Goal: Find specific page/section: Find specific page/section

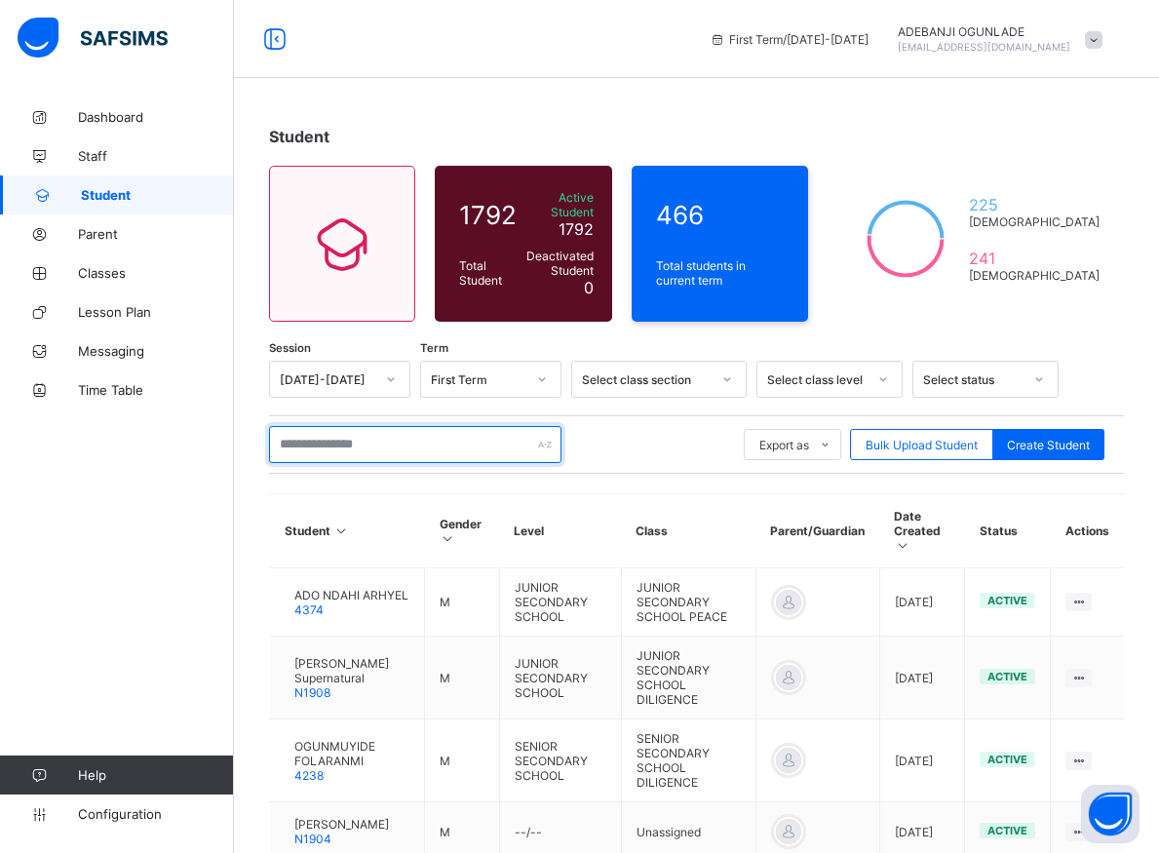
click at [317, 437] on input "text" at bounding box center [415, 444] width 292 height 37
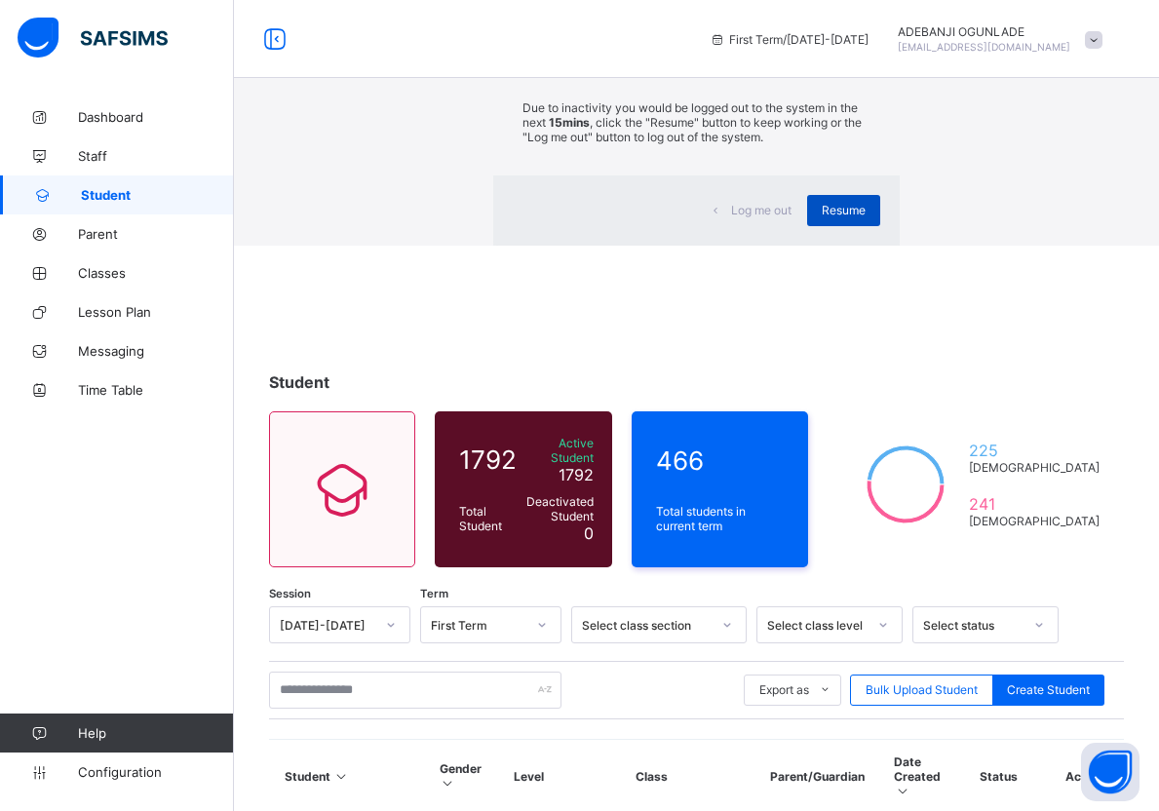
click at [821, 217] on span "Resume" at bounding box center [843, 210] width 44 height 15
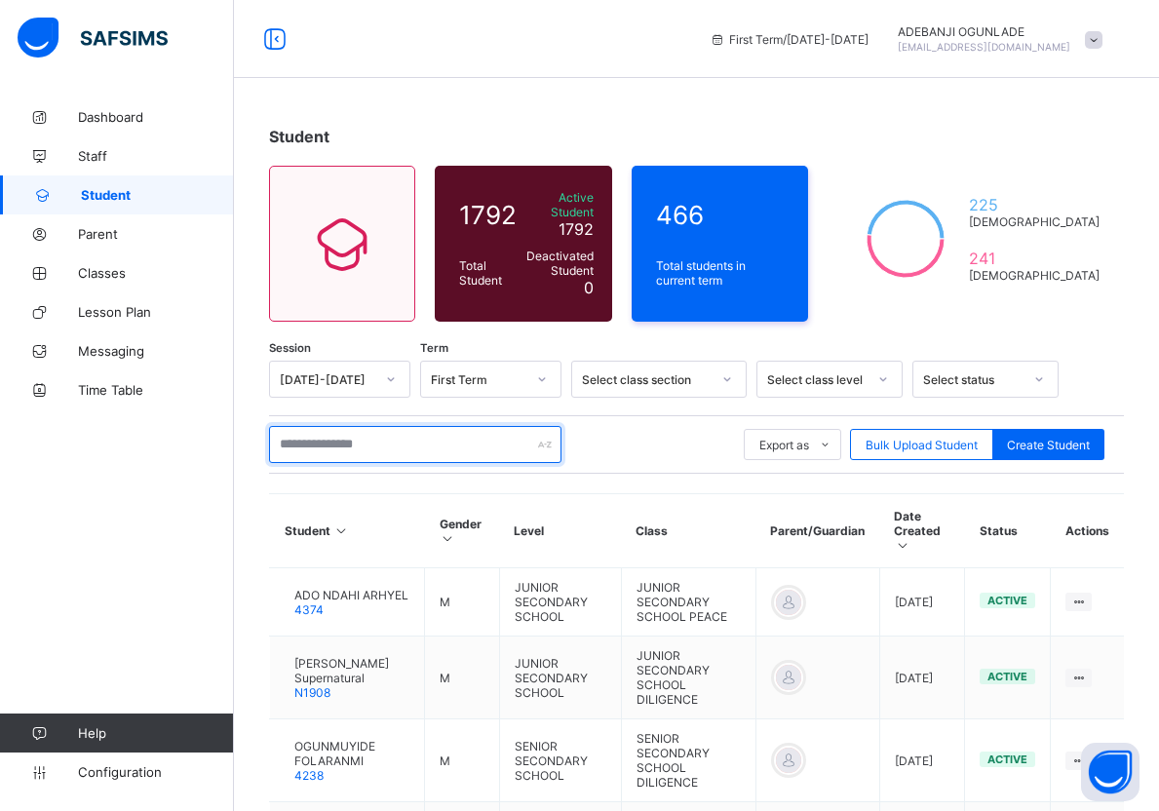
click at [370, 434] on input "text" at bounding box center [415, 444] width 292 height 37
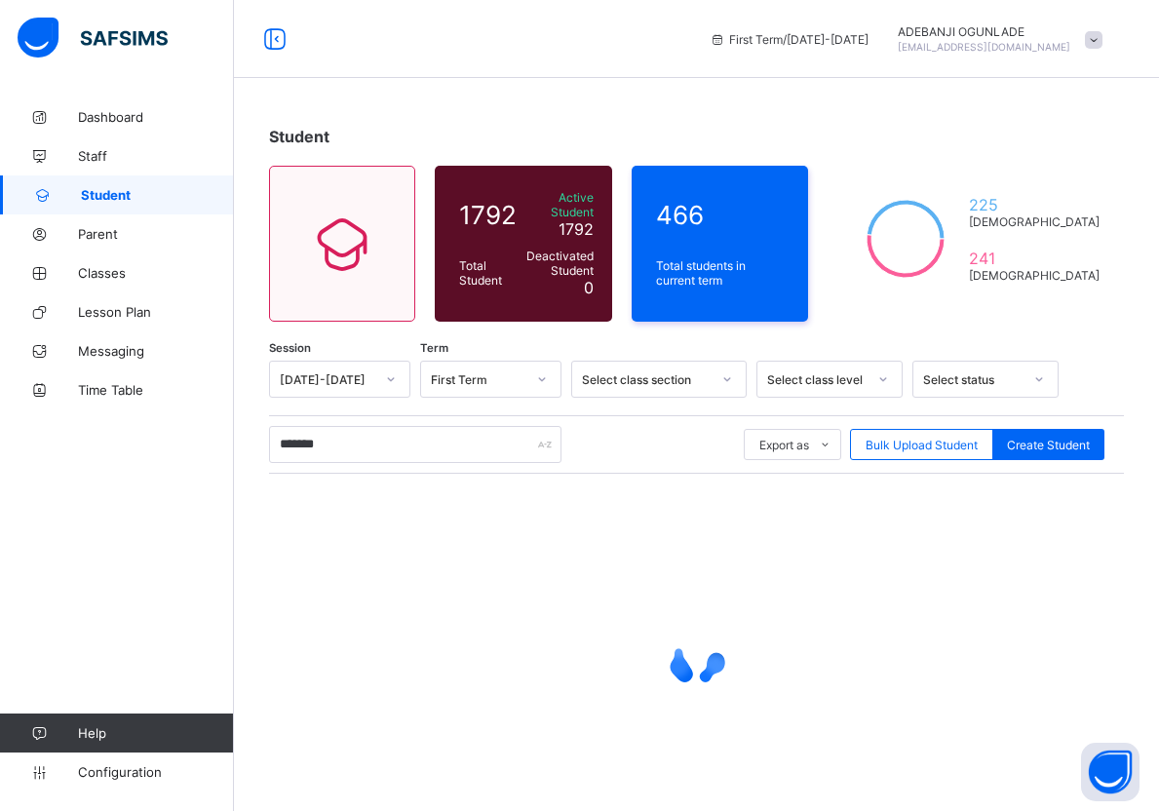
click at [465, 497] on div at bounding box center [696, 659] width 855 height 370
click at [446, 496] on div at bounding box center [696, 659] width 855 height 370
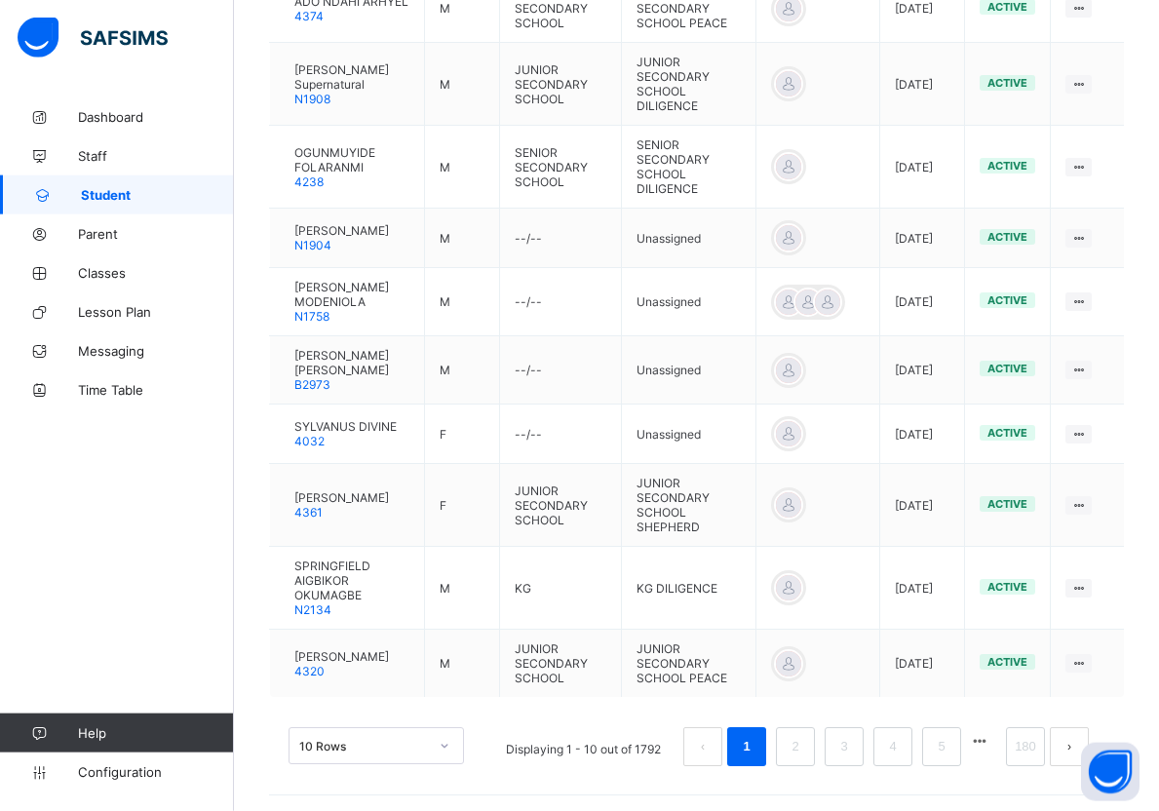
scroll to position [596, 0]
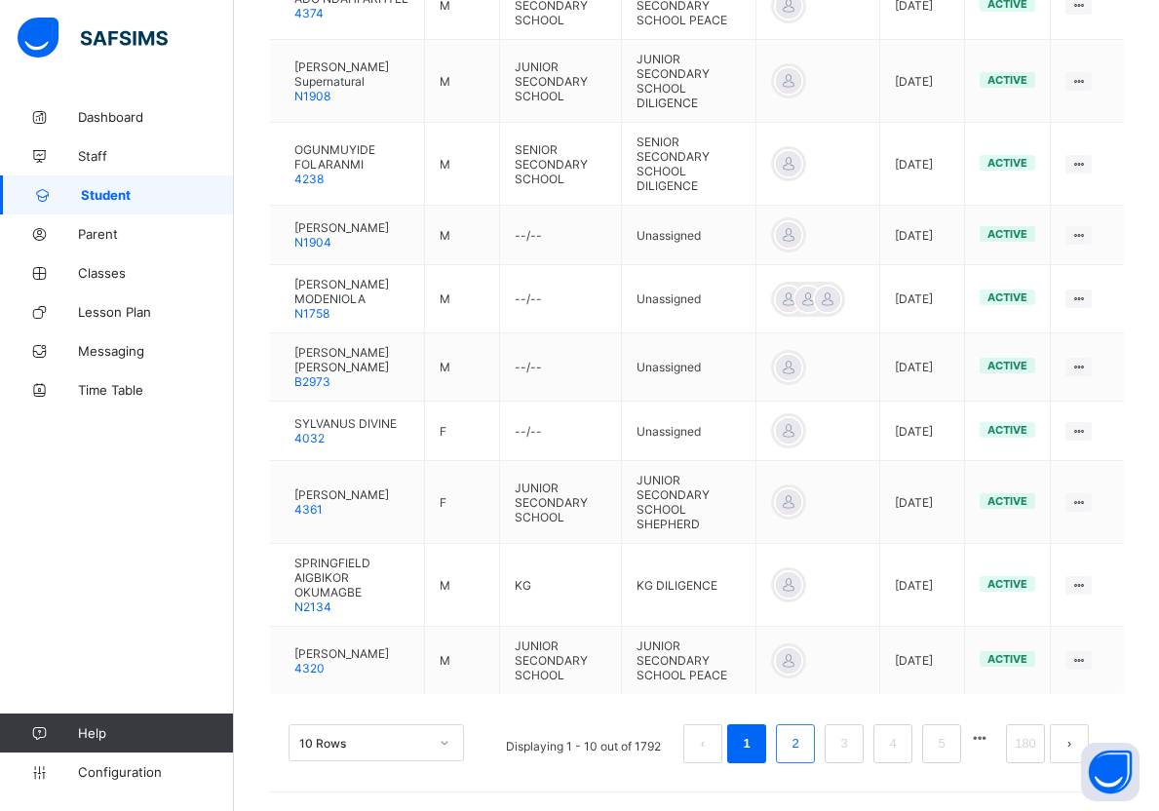
click at [804, 746] on link "2" at bounding box center [794, 743] width 19 height 25
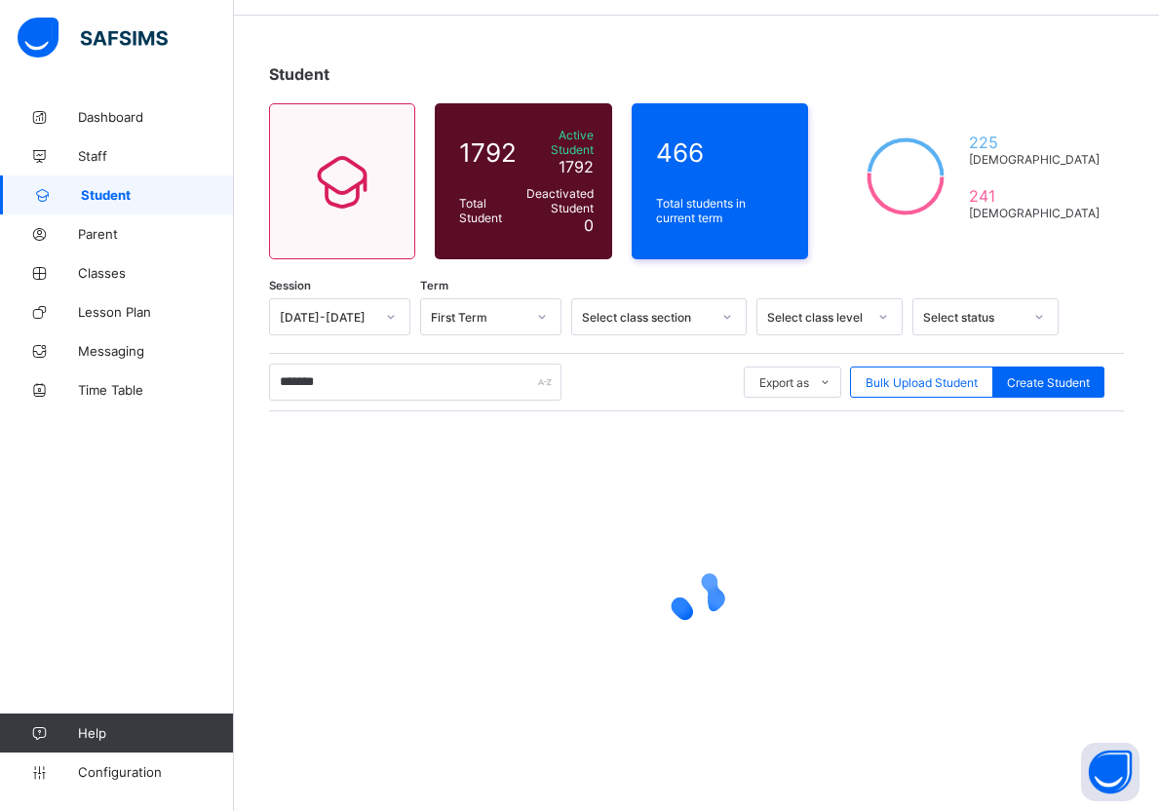
scroll to position [53, 0]
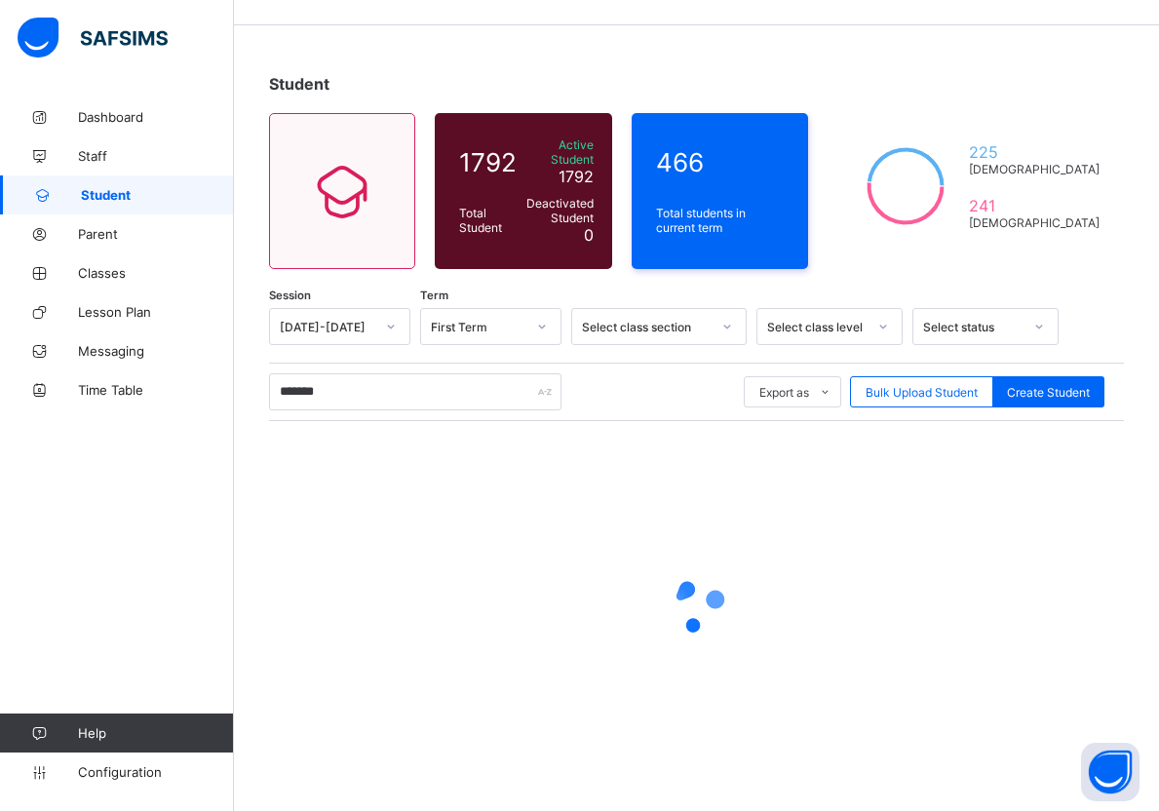
click at [812, 746] on div at bounding box center [696, 606] width 855 height 370
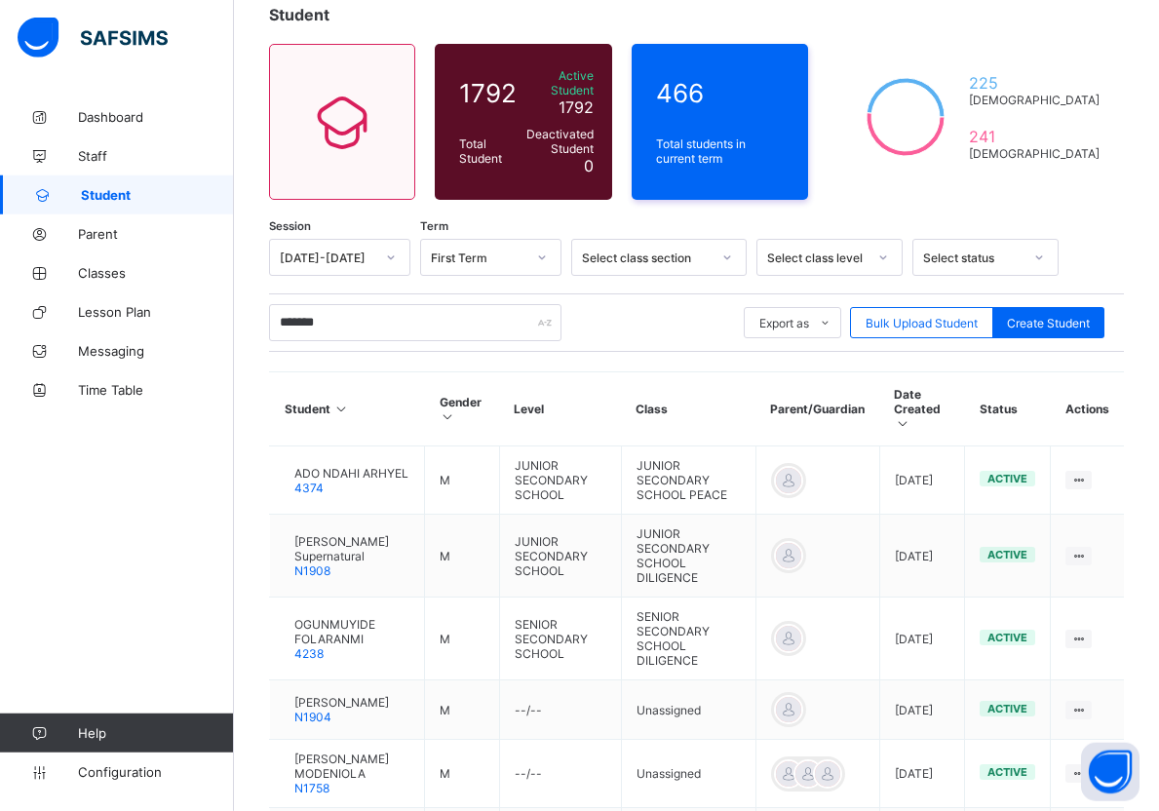
scroll to position [0, 0]
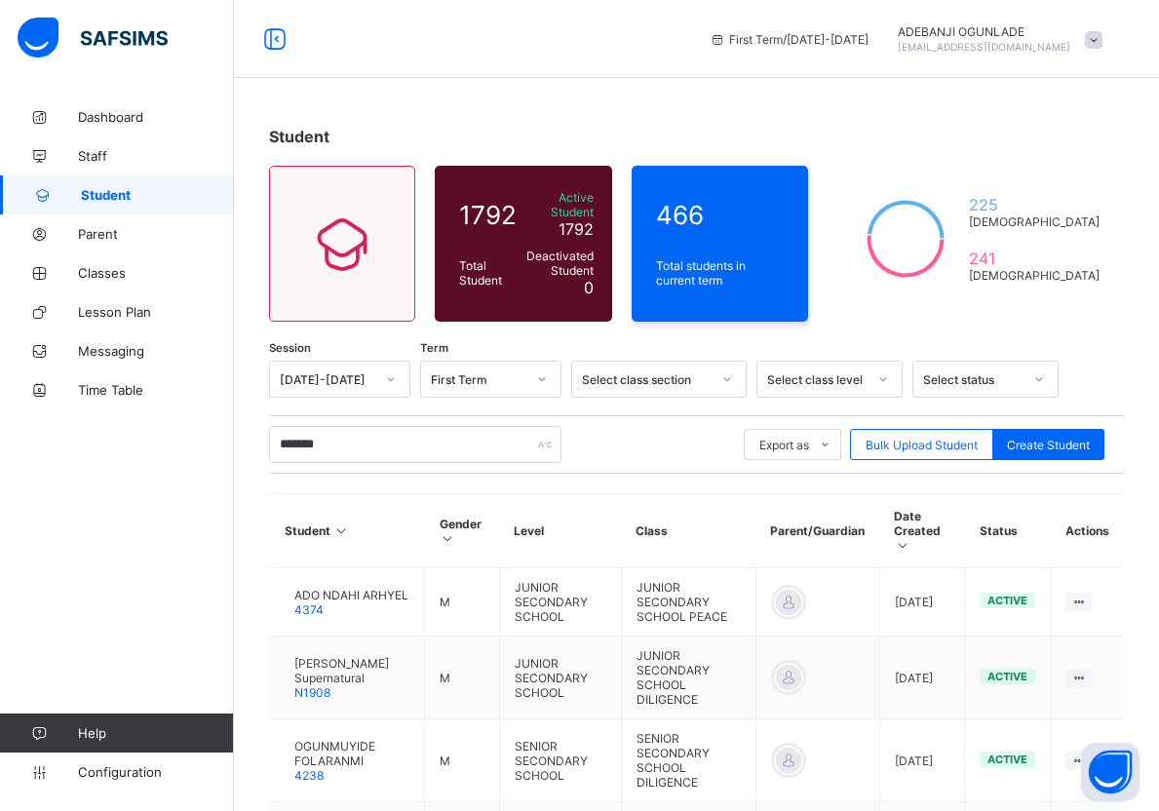
click at [157, 494] on div "Dashboard Staff Student Parent Classes Lesson Plan Messaging Time Table Help Co…" at bounding box center [117, 444] width 234 height 733
click at [156, 497] on div "Dashboard Staff Student Parent Classes Lesson Plan Messaging Time Table Help Co…" at bounding box center [117, 444] width 234 height 733
click at [408, 432] on input "*******" at bounding box center [415, 444] width 292 height 37
type input "*"
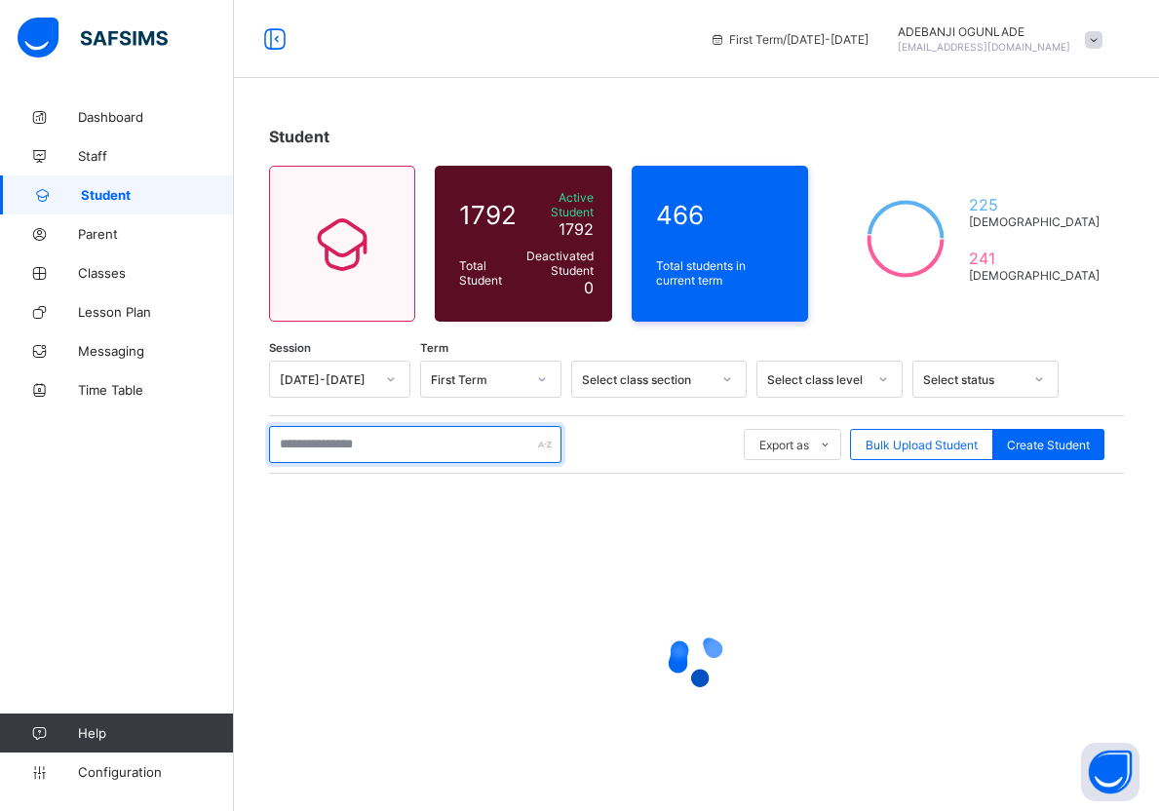
click at [335, 442] on input "text" at bounding box center [415, 444] width 292 height 37
click at [335, 442] on input "********" at bounding box center [415, 444] width 292 height 37
type input "********"
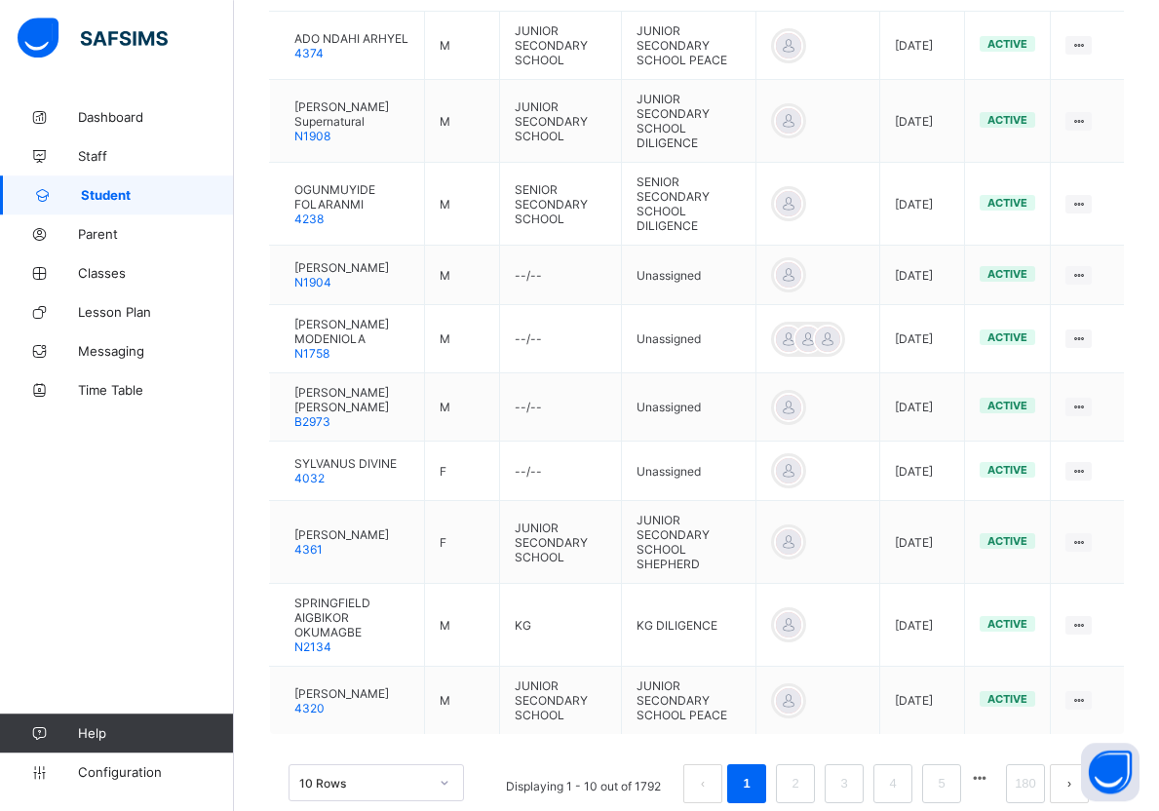
scroll to position [596, 0]
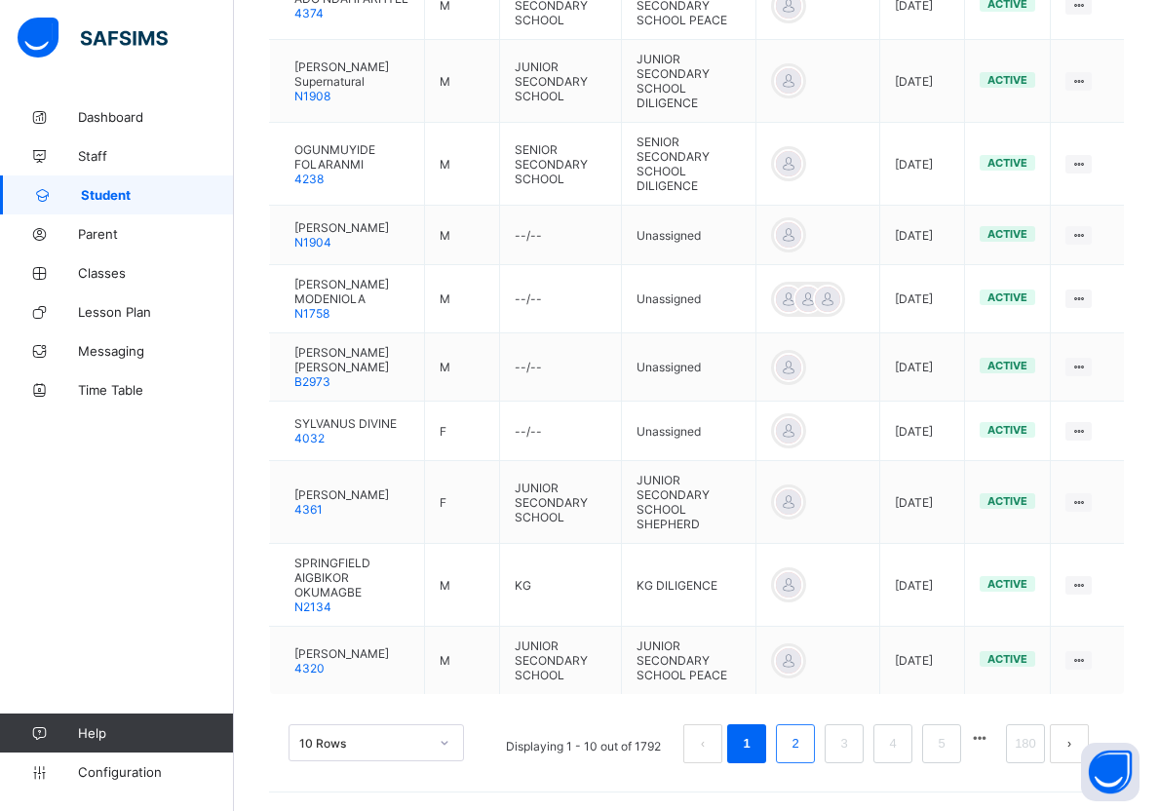
click at [804, 747] on link "2" at bounding box center [794, 743] width 19 height 25
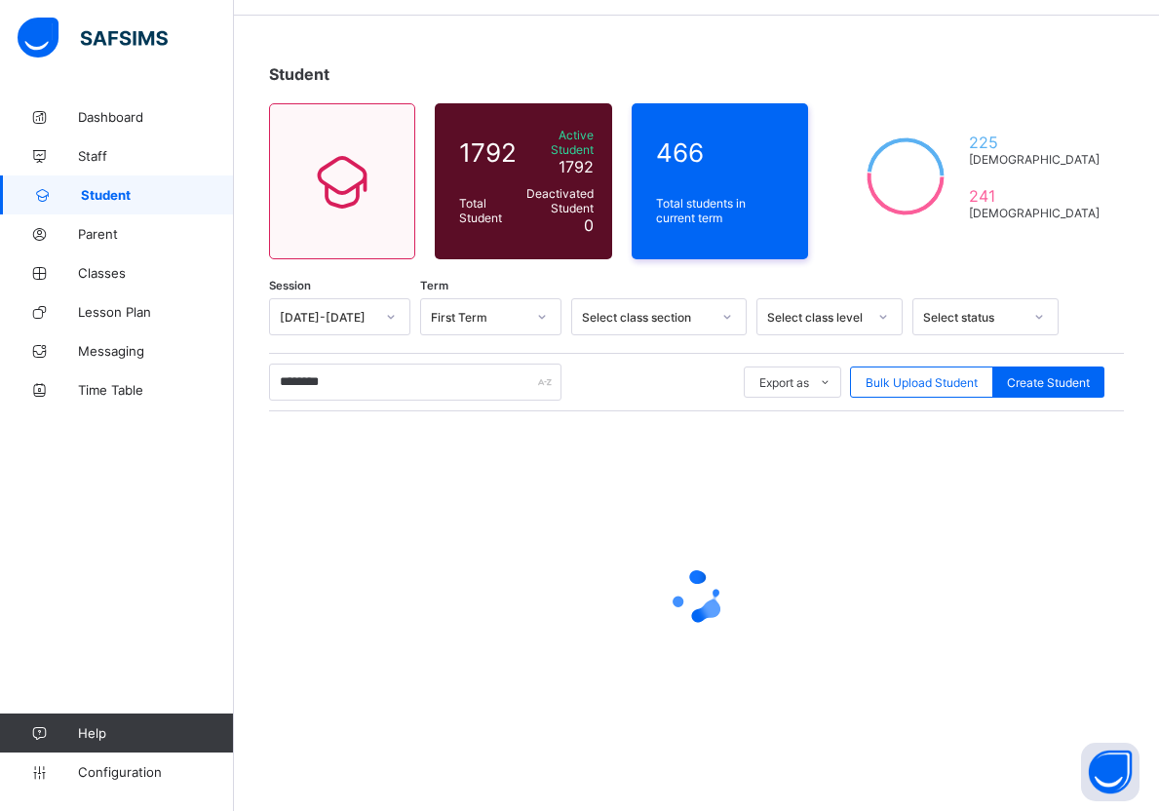
scroll to position [53, 0]
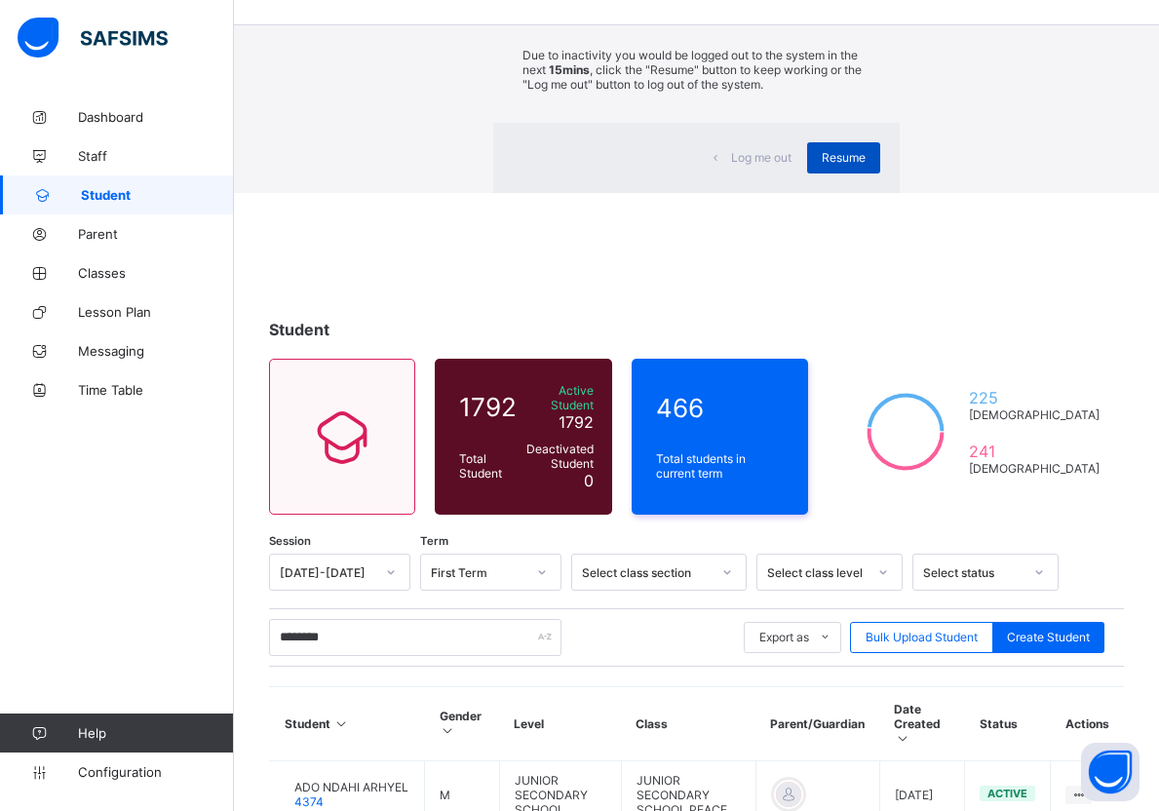
click at [821, 165] on span "Resume" at bounding box center [843, 157] width 44 height 15
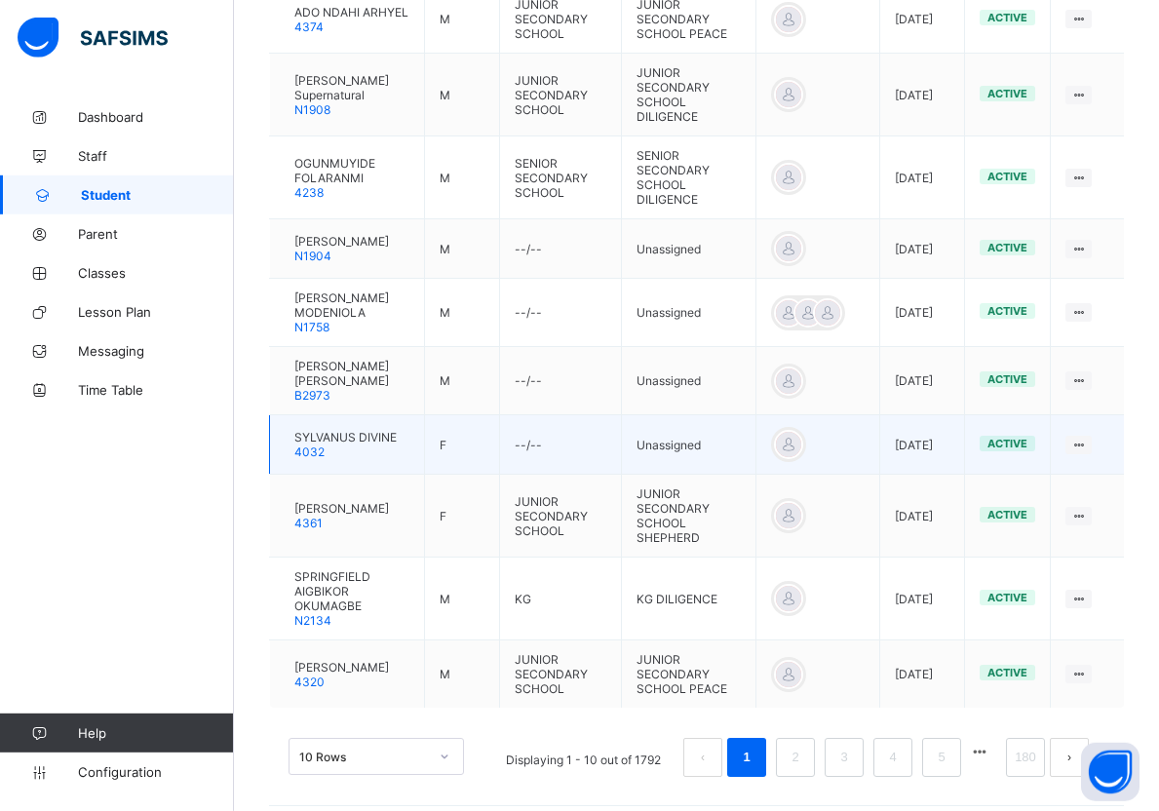
scroll to position [596, 0]
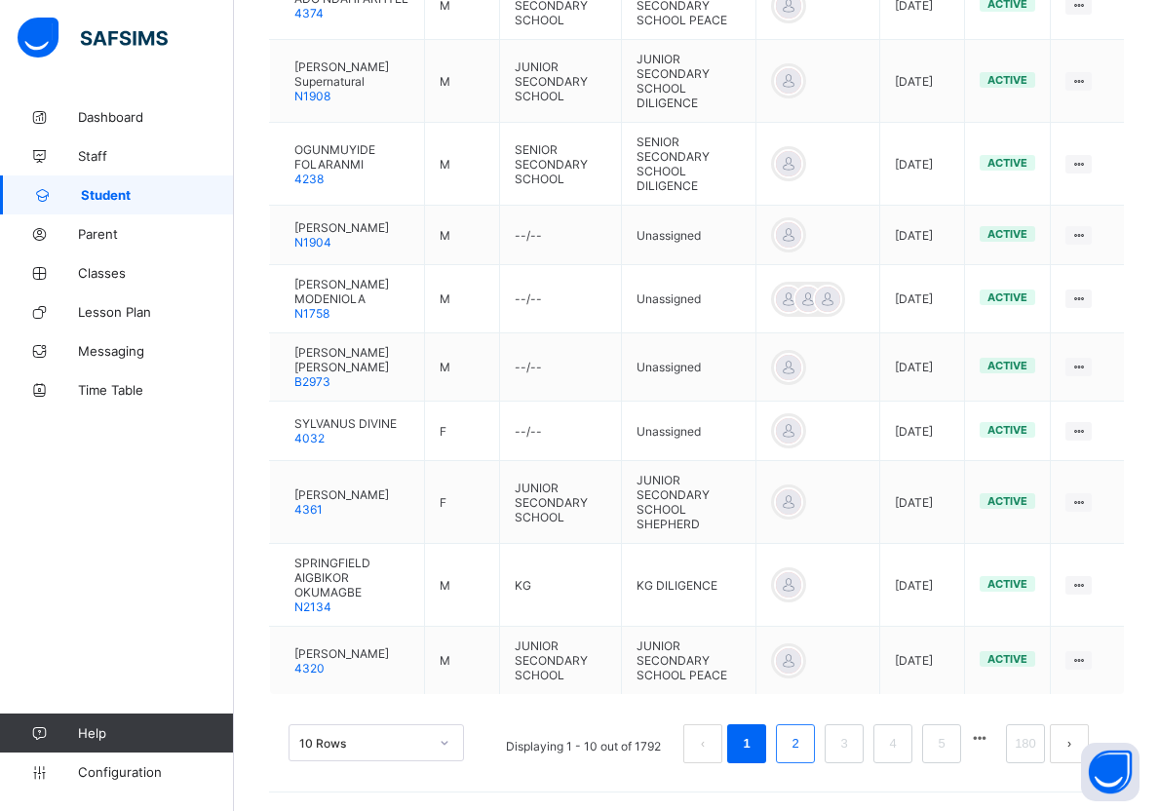
click at [804, 745] on link "2" at bounding box center [794, 743] width 19 height 25
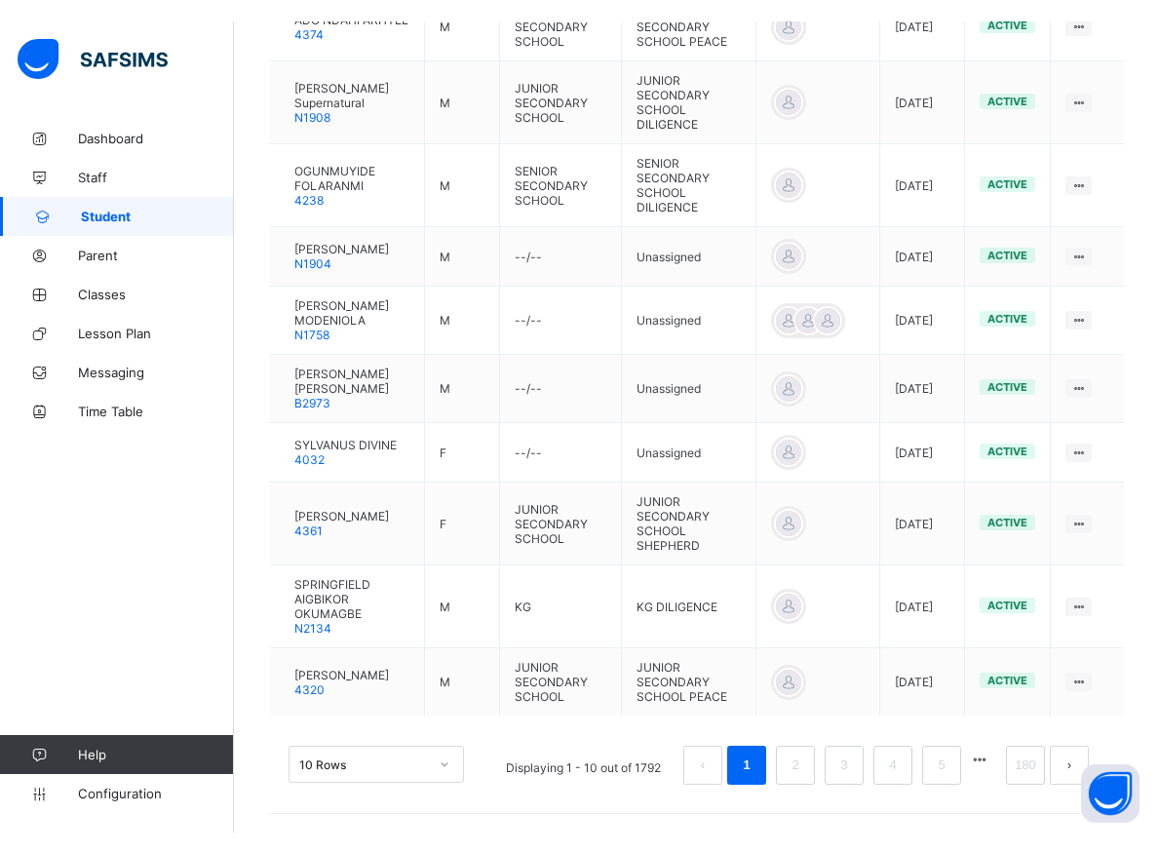
scroll to position [554, 0]
